Goal: Task Accomplishment & Management: Use online tool/utility

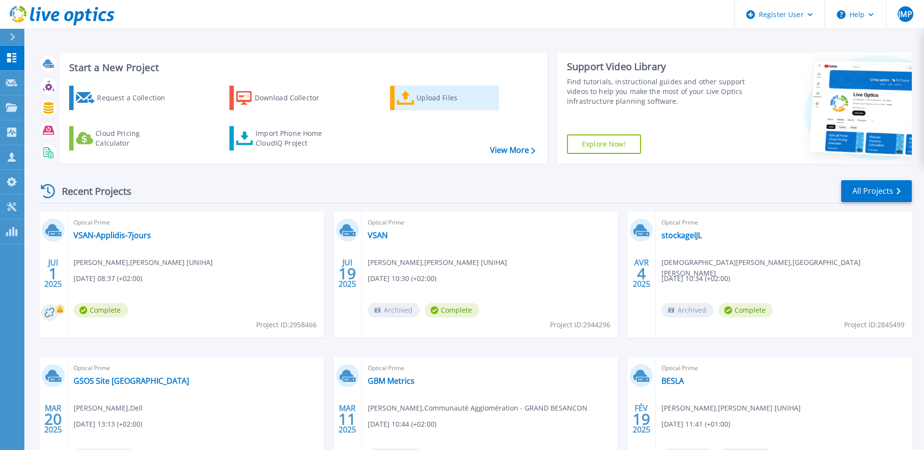
click at [422, 94] on div "Upload Files" at bounding box center [455, 97] width 78 height 19
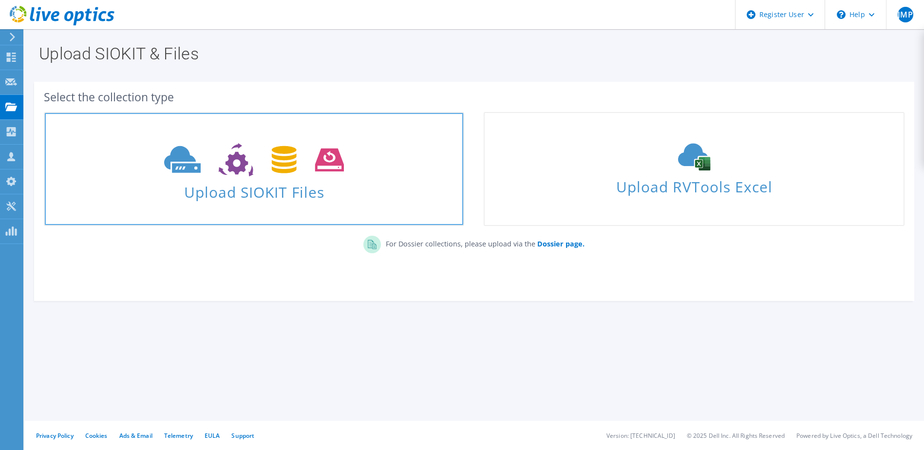
click at [312, 176] on icon at bounding box center [254, 160] width 180 height 34
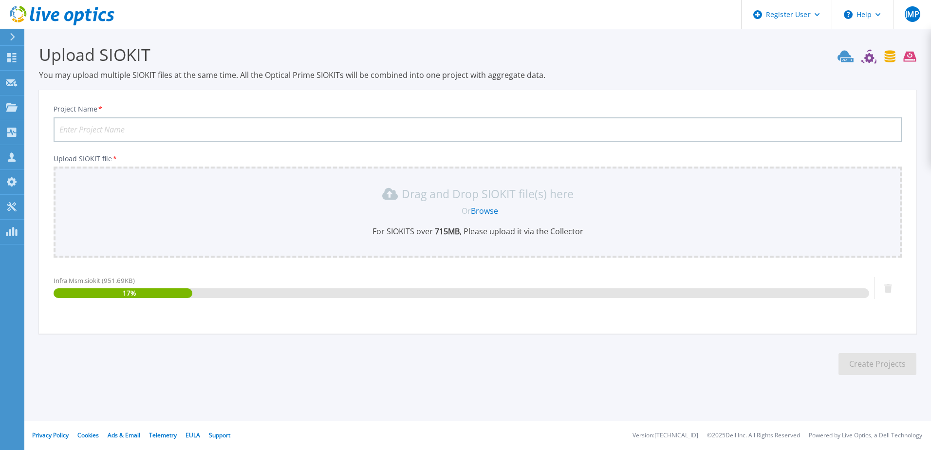
click at [89, 115] on div "Project Name *" at bounding box center [478, 123] width 848 height 37
click at [88, 128] on input "Project Name *" at bounding box center [478, 129] width 848 height 24
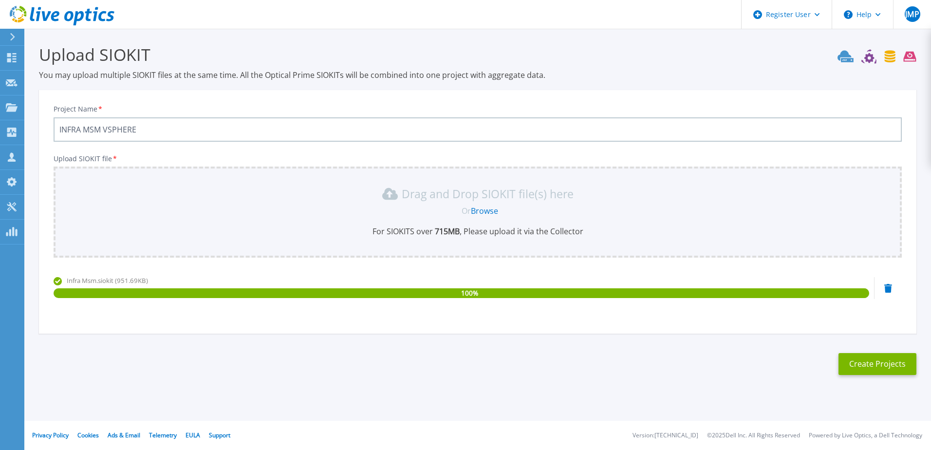
click at [64, 128] on input "INFRA MSM VSPHERE" at bounding box center [478, 129] width 848 height 24
type input "GROUPE SOS - MSM VSPHERE"
click at [876, 364] on button "Create Projects" at bounding box center [878, 364] width 78 height 22
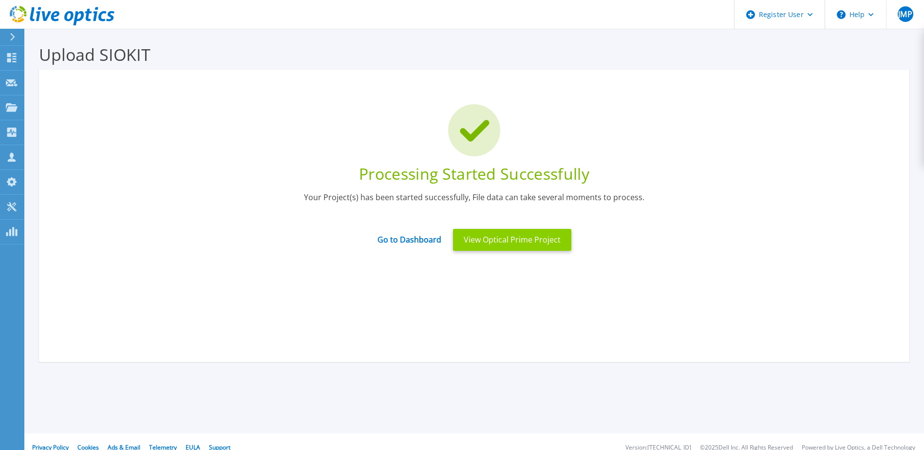
click at [507, 244] on button "View Optical Prime Project" at bounding box center [512, 240] width 118 height 22
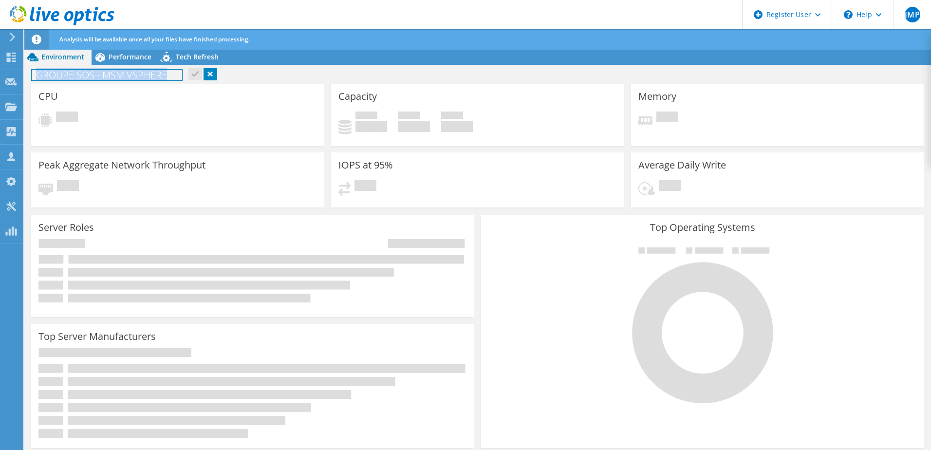
drag, startPoint x: 169, startPoint y: 75, endPoint x: 32, endPoint y: 68, distance: 137.0
click at [32, 68] on div "GROUPE SOS - MSM VSPHERE Print" at bounding box center [477, 75] width 907 height 18
copy h1 "GROUPE SOS - MSM VSPHERE"
click at [13, 83] on icon at bounding box center [11, 81] width 12 height 9
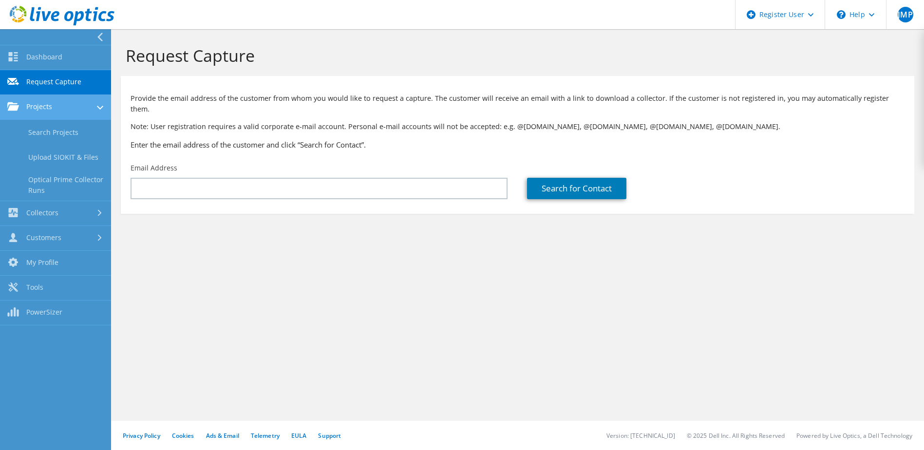
click at [5, 105] on link "Projects" at bounding box center [55, 107] width 111 height 25
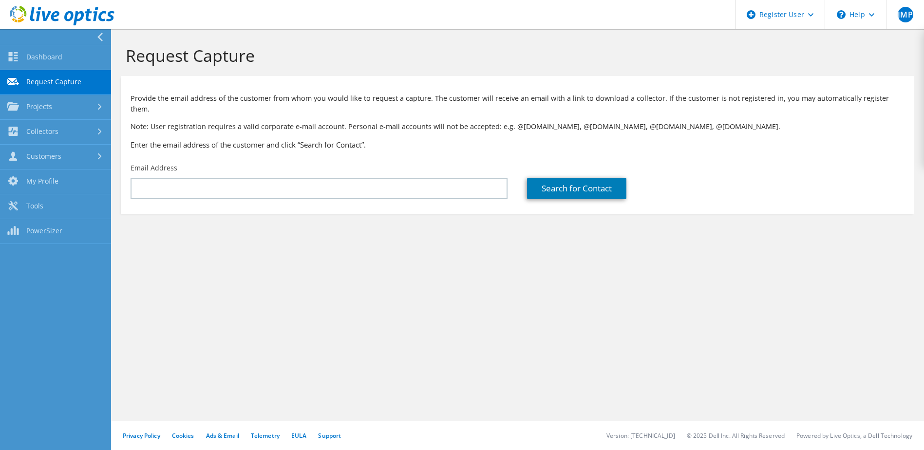
click at [101, 39] on use at bounding box center [99, 37] width 5 height 9
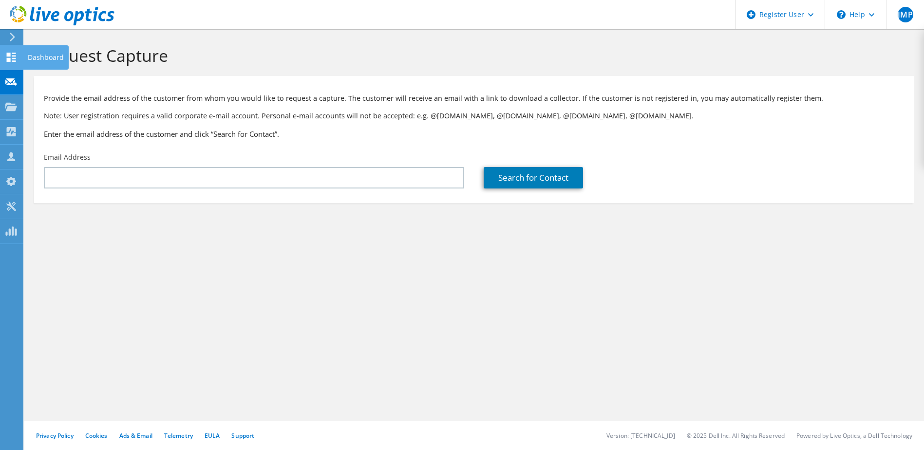
click at [13, 61] on use at bounding box center [11, 57] width 9 height 9
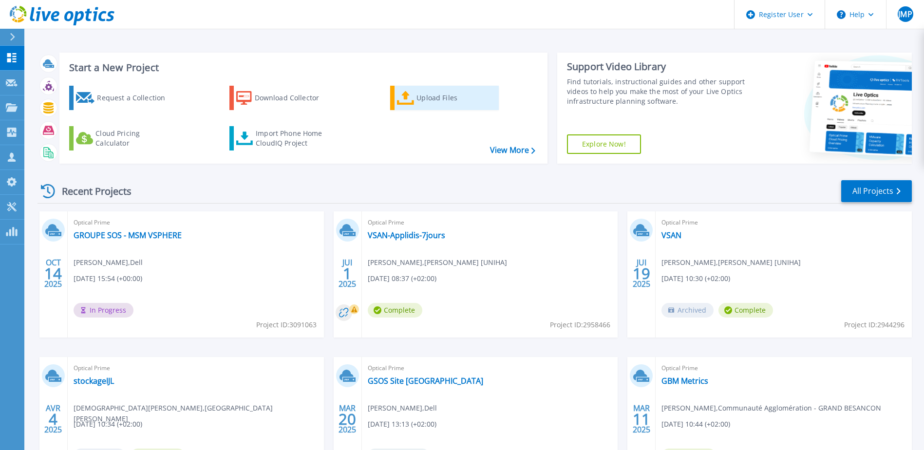
click at [426, 94] on div "Upload Files" at bounding box center [455, 97] width 78 height 19
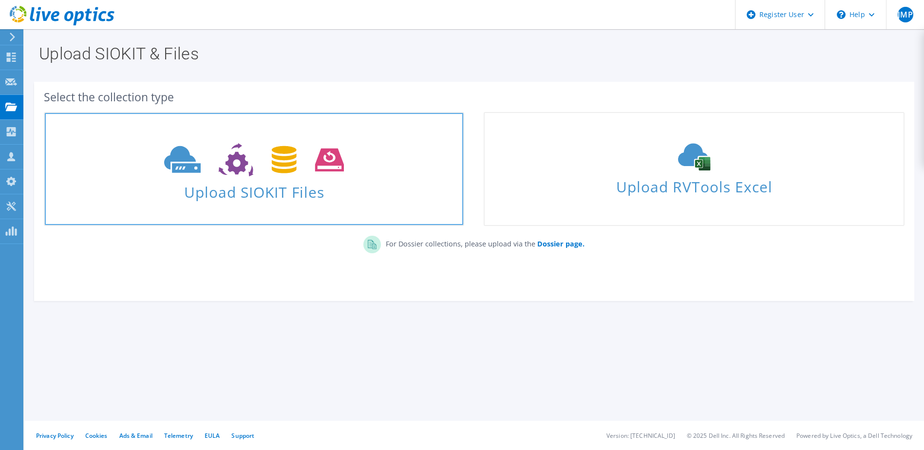
click at [259, 185] on span "Upload SIOKIT Files" at bounding box center [254, 189] width 418 height 21
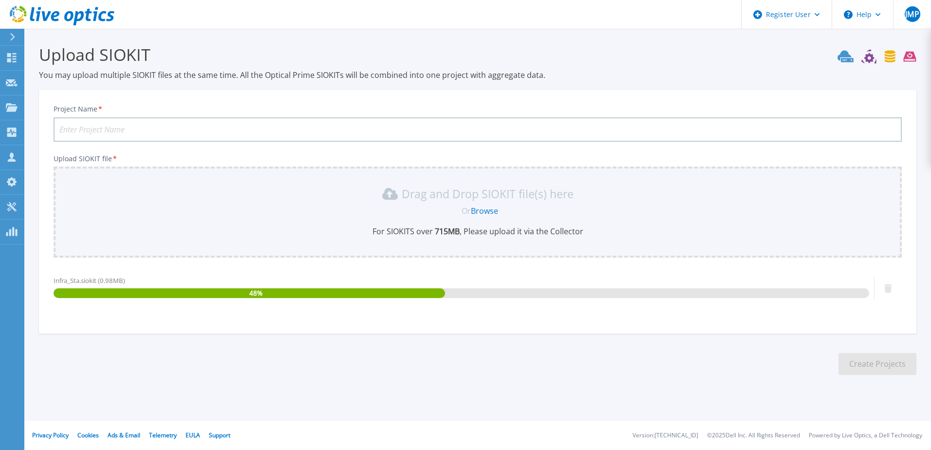
click at [92, 129] on input "Project Name *" at bounding box center [478, 129] width 848 height 24
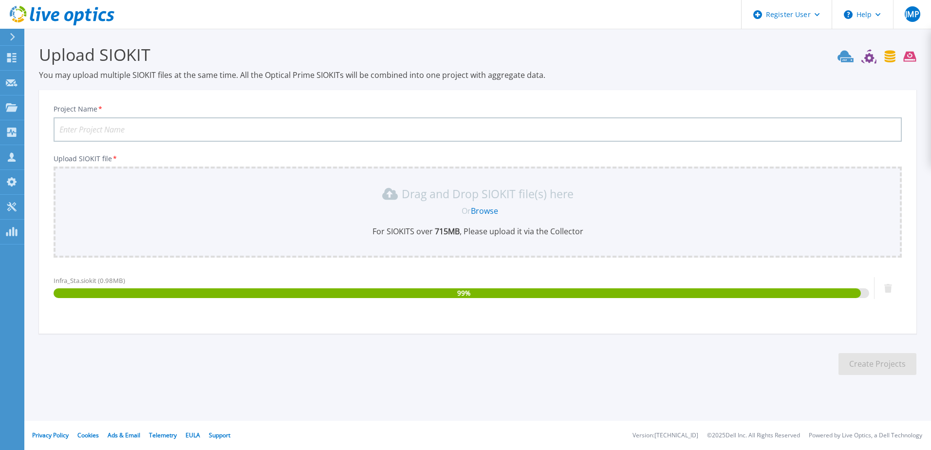
paste input "GROUPE SOS - MSM VSPHERE"
type input "GROUPE SOS - STA VSPHERE"
click at [855, 357] on button "Create Projects" at bounding box center [878, 364] width 78 height 22
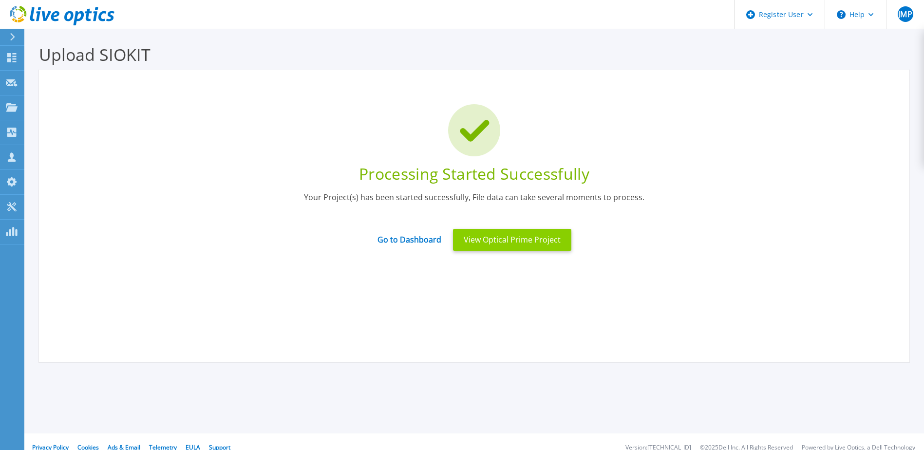
click at [499, 242] on button "View Optical Prime Project" at bounding box center [512, 240] width 118 height 22
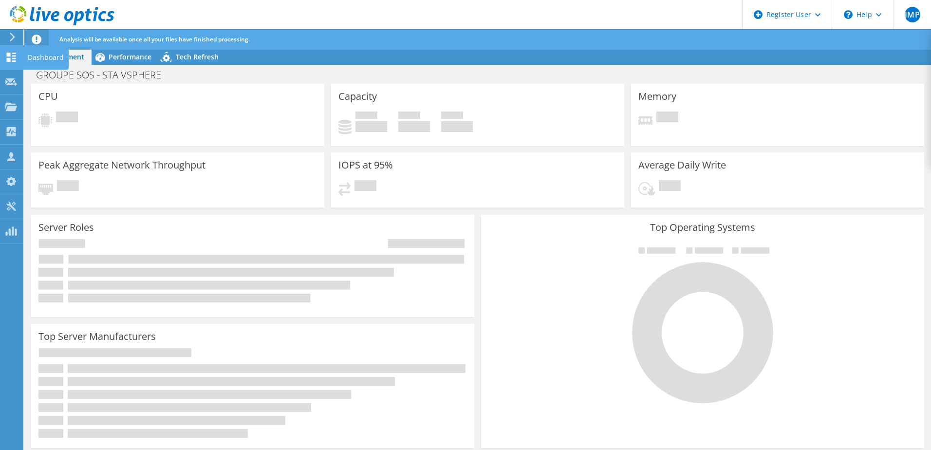
click at [35, 59] on div "Dashboard" at bounding box center [46, 57] width 46 height 24
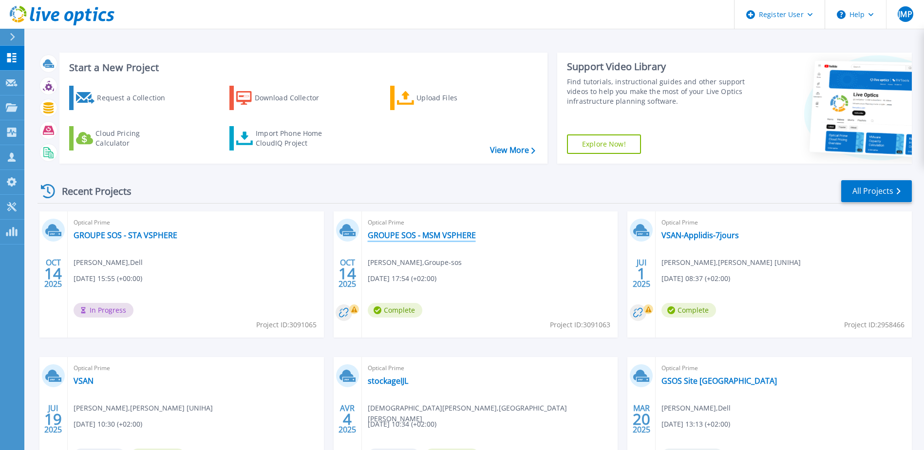
click at [457, 238] on link "GROUPE SOS - MSM VSPHERE" at bounding box center [422, 235] width 108 height 10
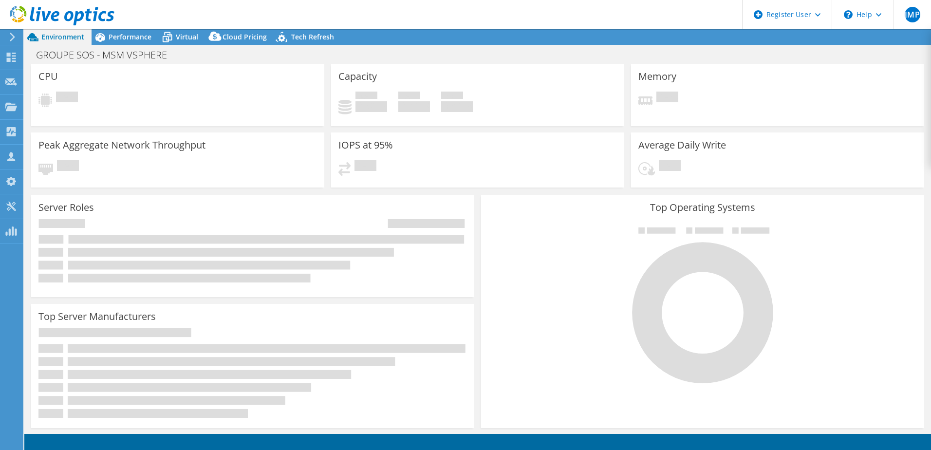
select select "USD"
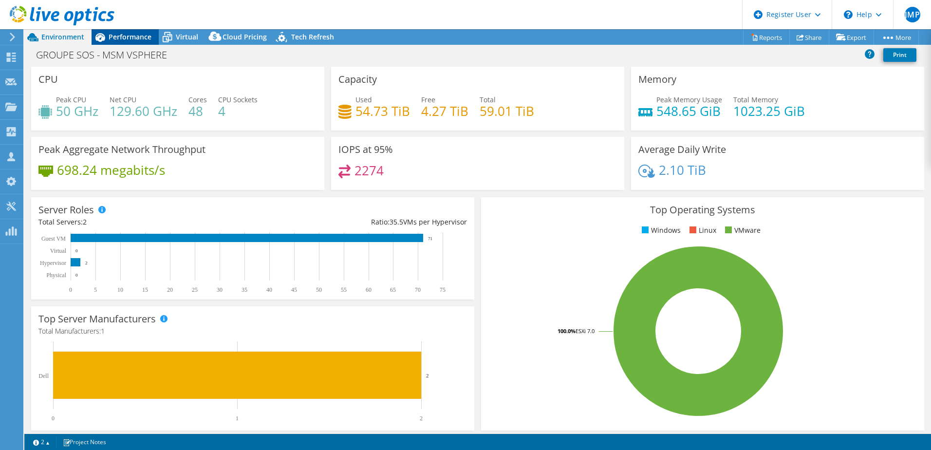
click at [134, 39] on span "Performance" at bounding box center [130, 36] width 43 height 9
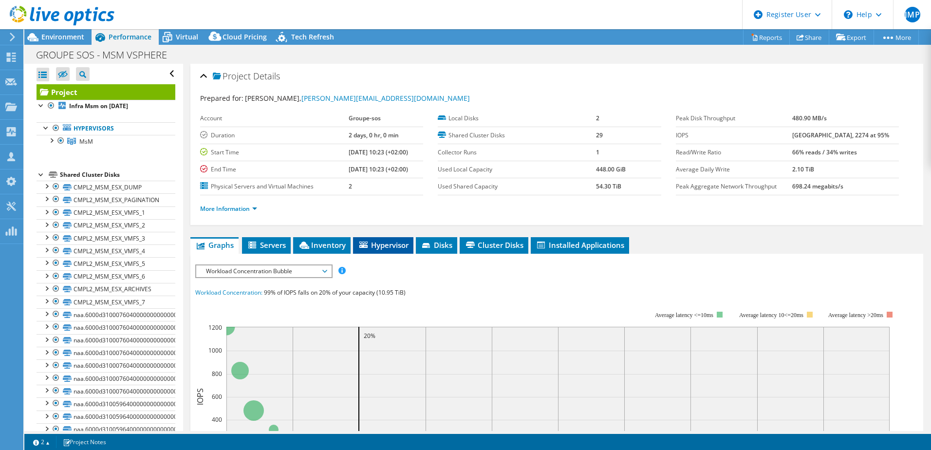
click at [374, 240] on span "Hypervisor" at bounding box center [383, 245] width 51 height 10
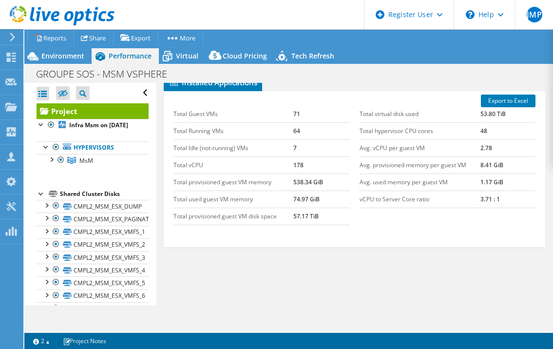
scroll to position [305, 0]
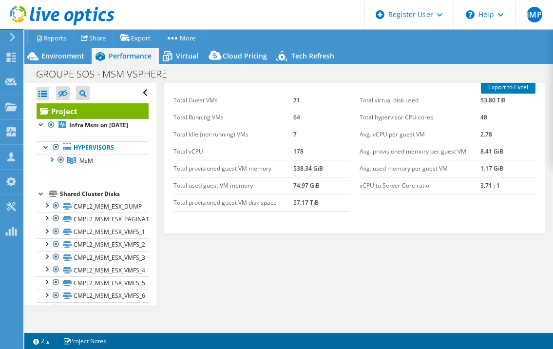
click at [323, 294] on div "Project Details Prepared for: Arnaud ZULIANI, arnaud.zuliani@groupe-sos.org Acc…" at bounding box center [354, 41] width 396 height 527
click at [15, 58] on use at bounding box center [11, 57] width 9 height 9
click at [35, 58] on div "Dashboard" at bounding box center [46, 57] width 46 height 24
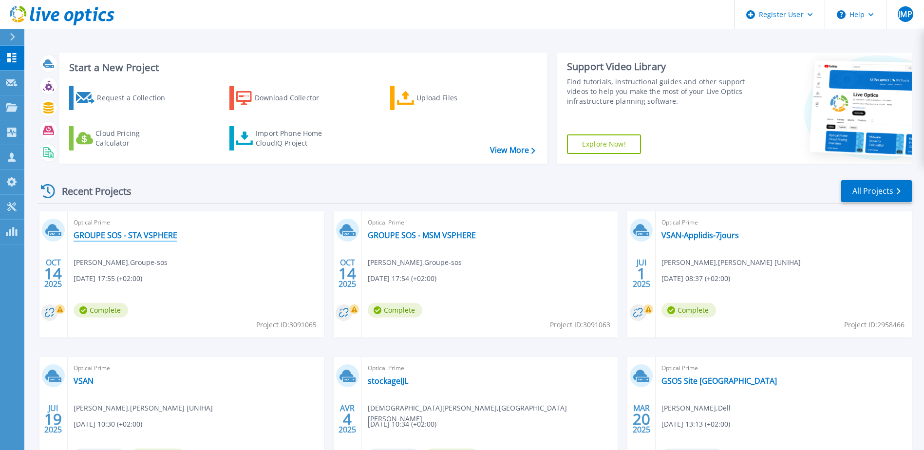
click at [155, 236] on link "GROUPE SOS - STA VSPHERE" at bounding box center [126, 235] width 104 height 10
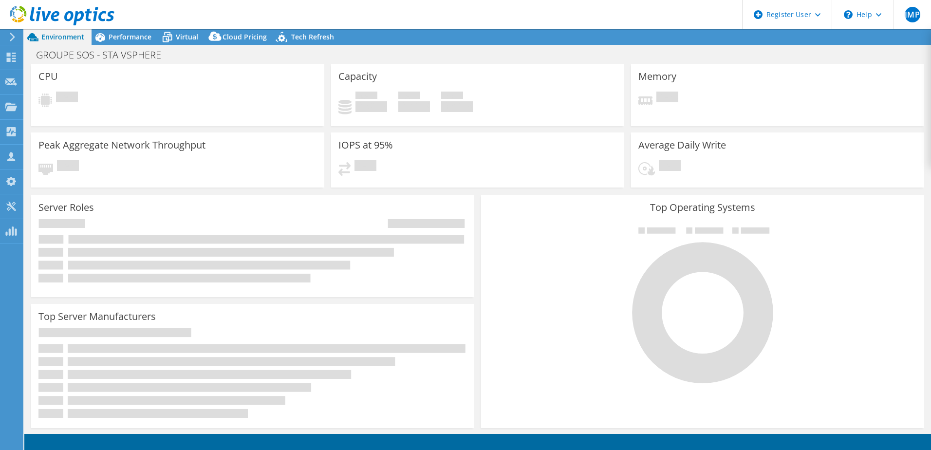
select select "USD"
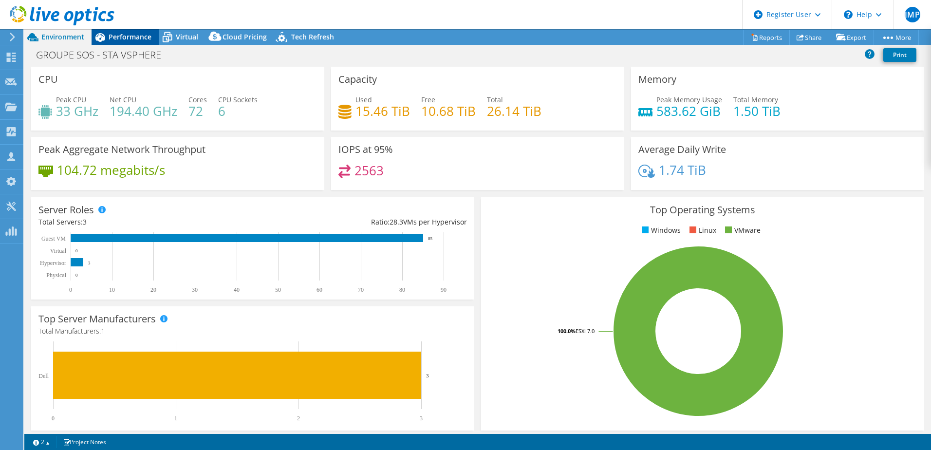
click at [140, 35] on span "Performance" at bounding box center [130, 36] width 43 height 9
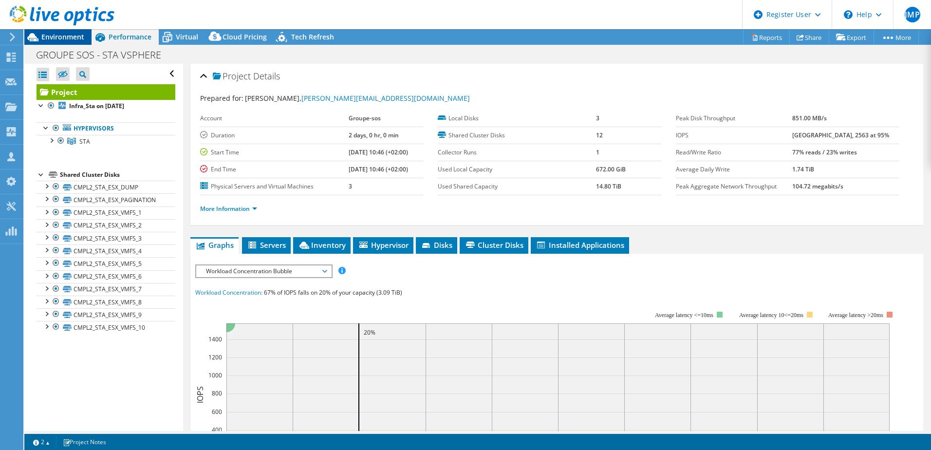
click at [79, 40] on span "Environment" at bounding box center [62, 36] width 43 height 9
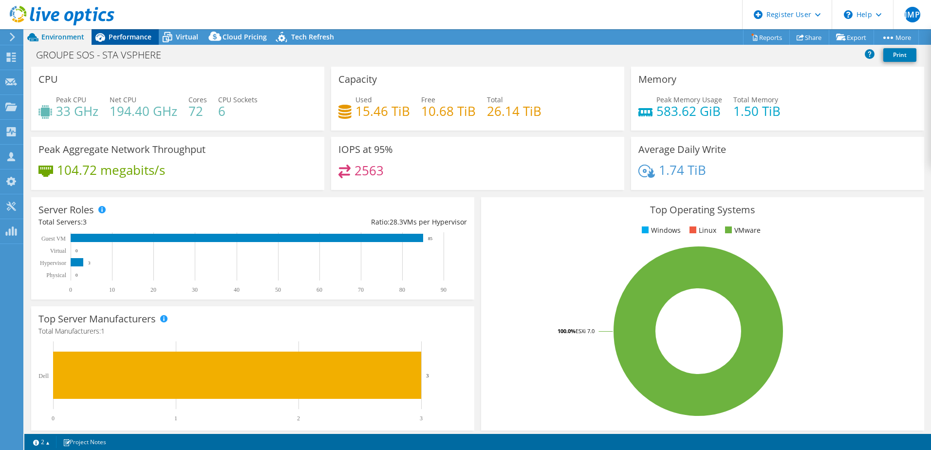
click at [143, 41] on span "Performance" at bounding box center [130, 36] width 43 height 9
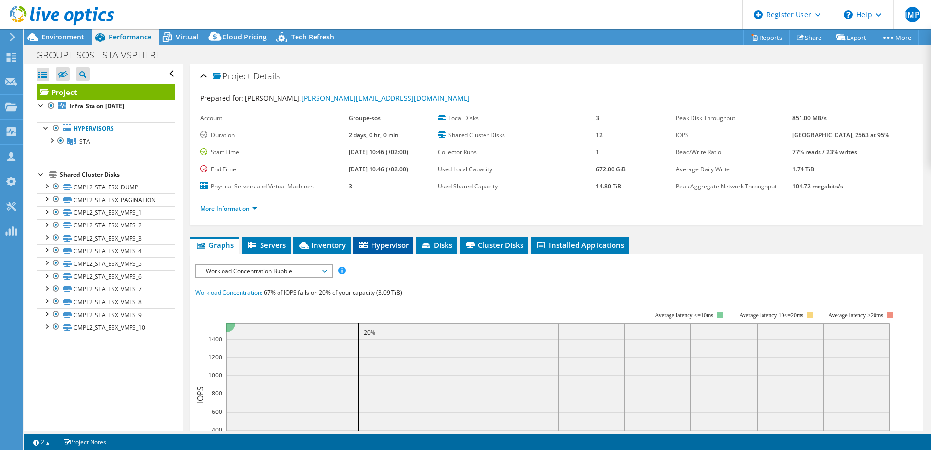
click at [384, 242] on span "Hypervisor" at bounding box center [383, 245] width 51 height 10
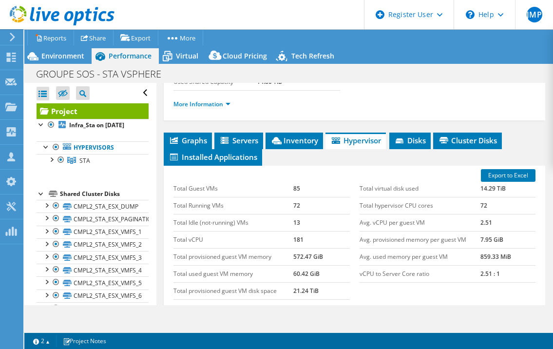
scroll to position [244, 0]
